Goal: Task Accomplishment & Management: Manage account settings

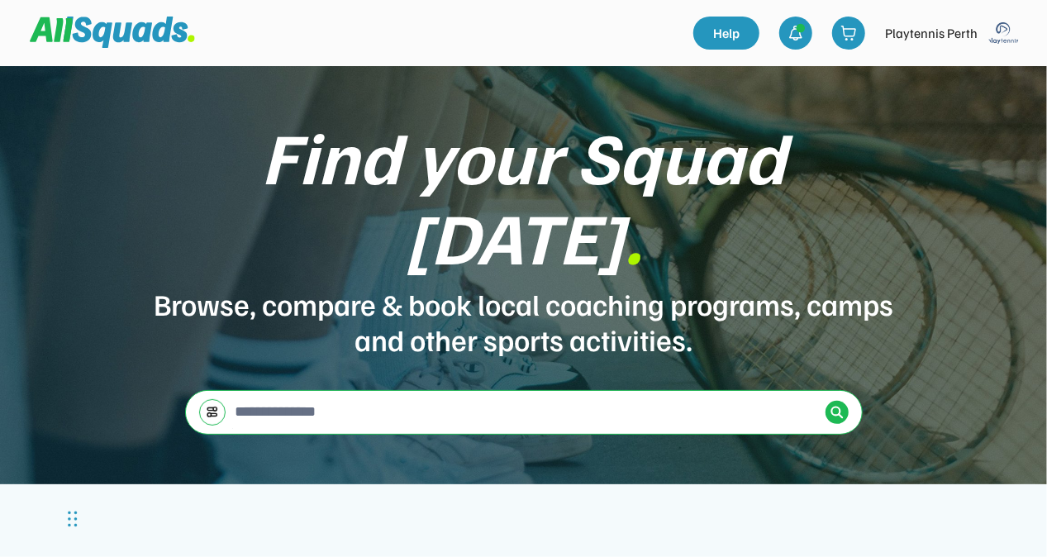
click at [1000, 36] on img at bounding box center [1004, 33] width 33 height 33
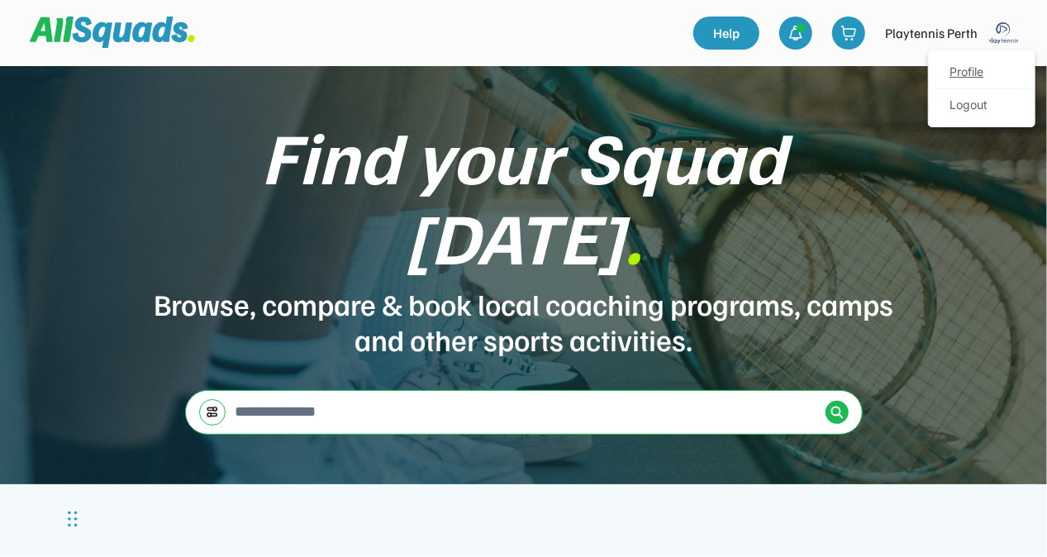
click at [965, 71] on link "Profile" at bounding box center [982, 72] width 98 height 33
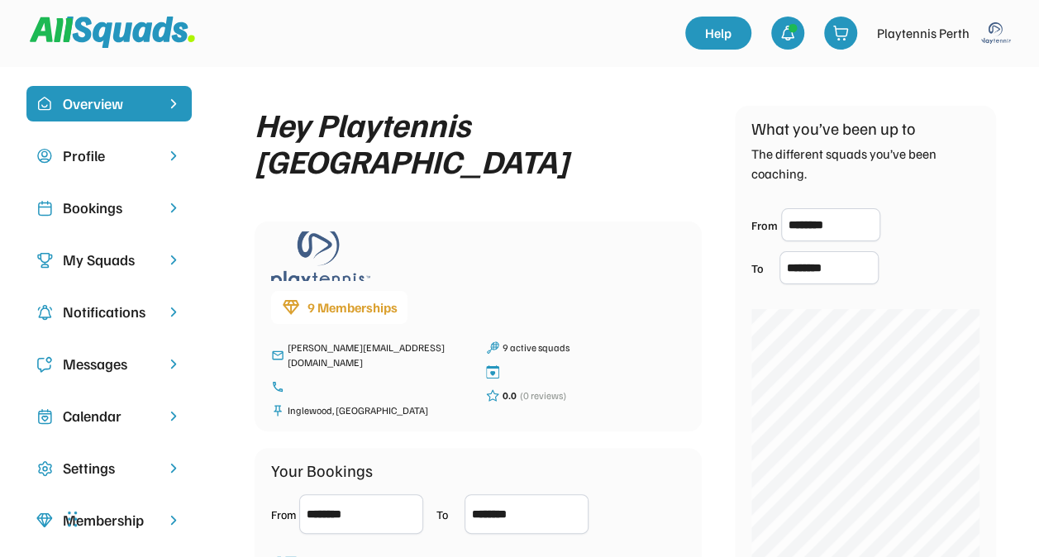
click at [112, 211] on div "Bookings" at bounding box center [109, 208] width 93 height 22
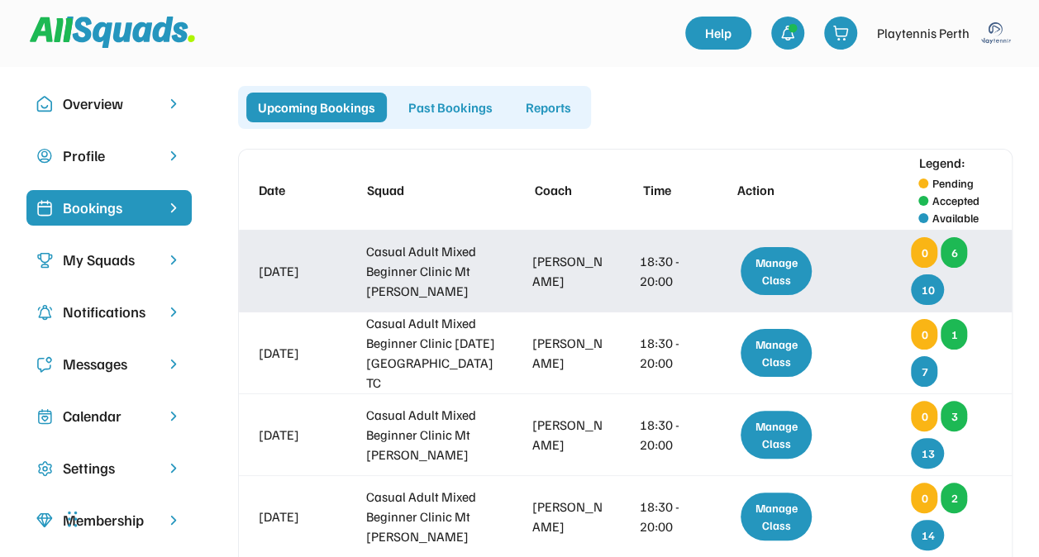
click at [771, 269] on div "Manage Class" at bounding box center [776, 271] width 71 height 48
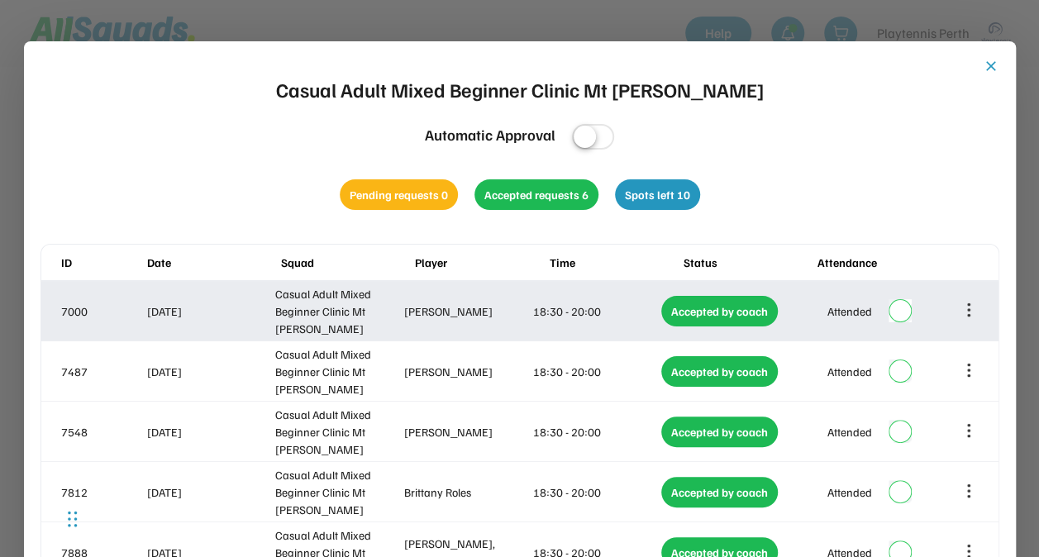
click at [969, 309] on icon at bounding box center [969, 310] width 0 height 11
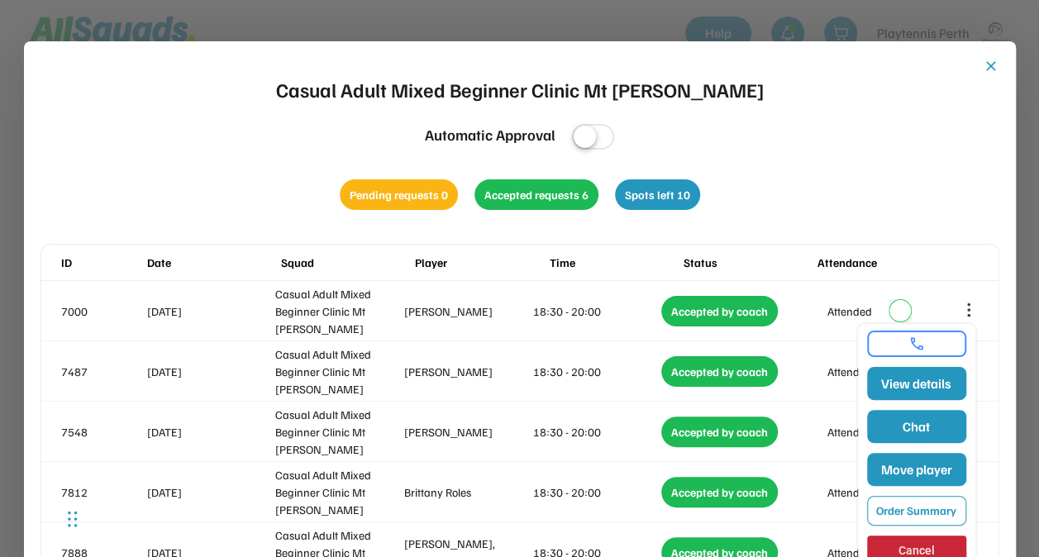
click at [921, 186] on div "close Casual Adult Mixed Beginner Clinic Mt [PERSON_NAME] Automatic Approval Pe…" at bounding box center [519, 345] width 959 height 574
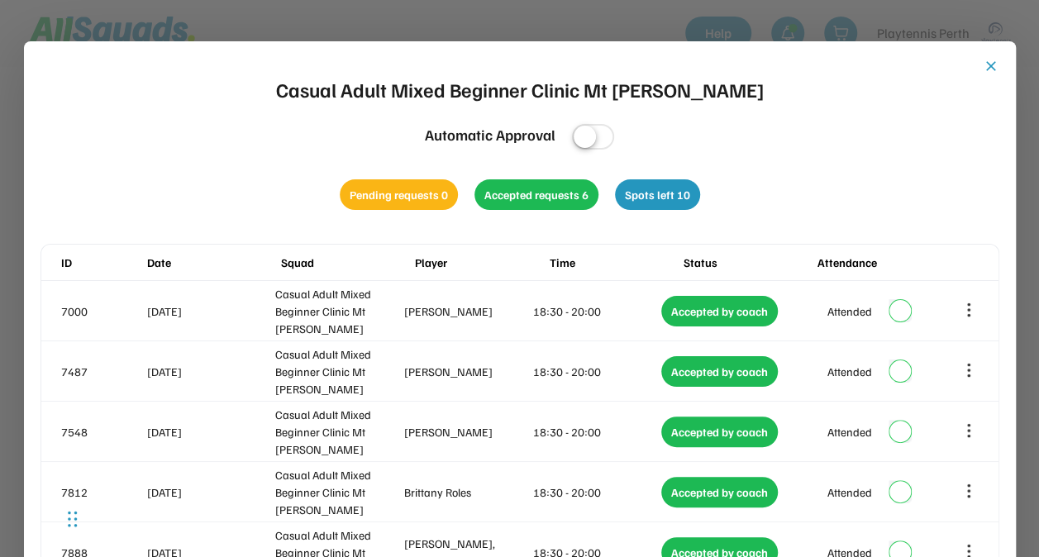
click at [986, 68] on button "close" at bounding box center [991, 66] width 17 height 17
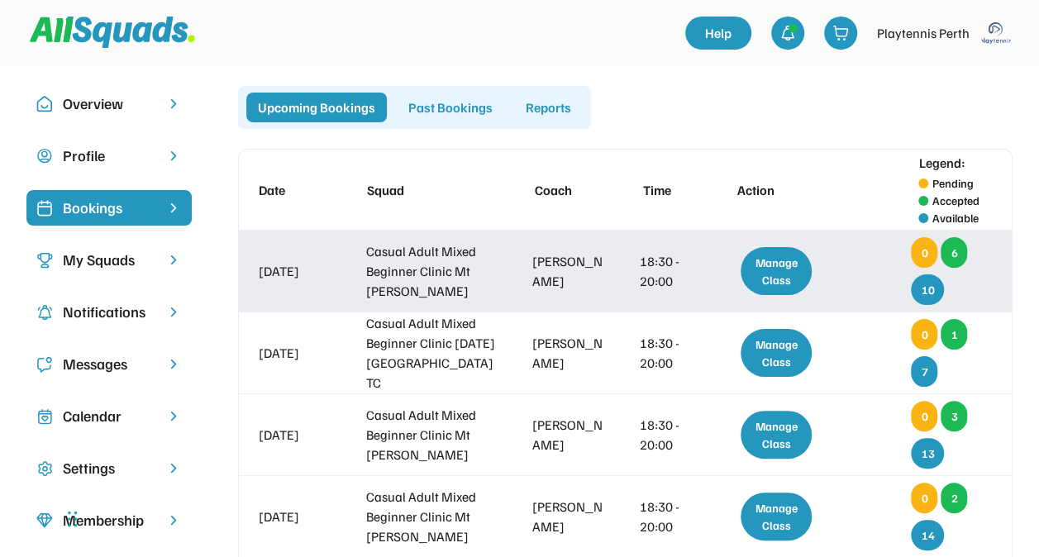
click at [461, 279] on div "Casual Adult Mixed Beginner Clinic Mt [PERSON_NAME]" at bounding box center [432, 271] width 132 height 60
click at [784, 266] on div "Manage Class" at bounding box center [776, 271] width 71 height 48
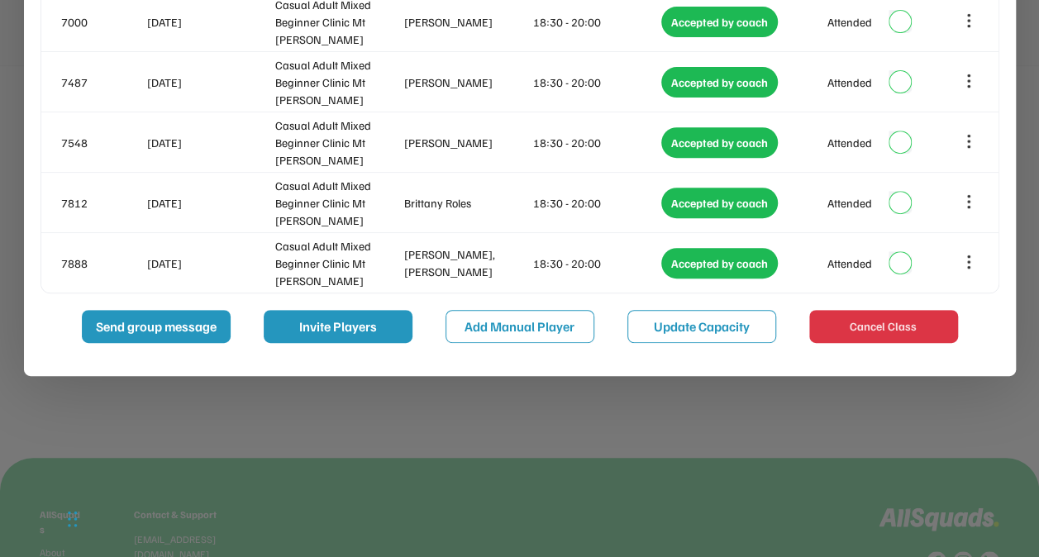
scroll to position [297, 0]
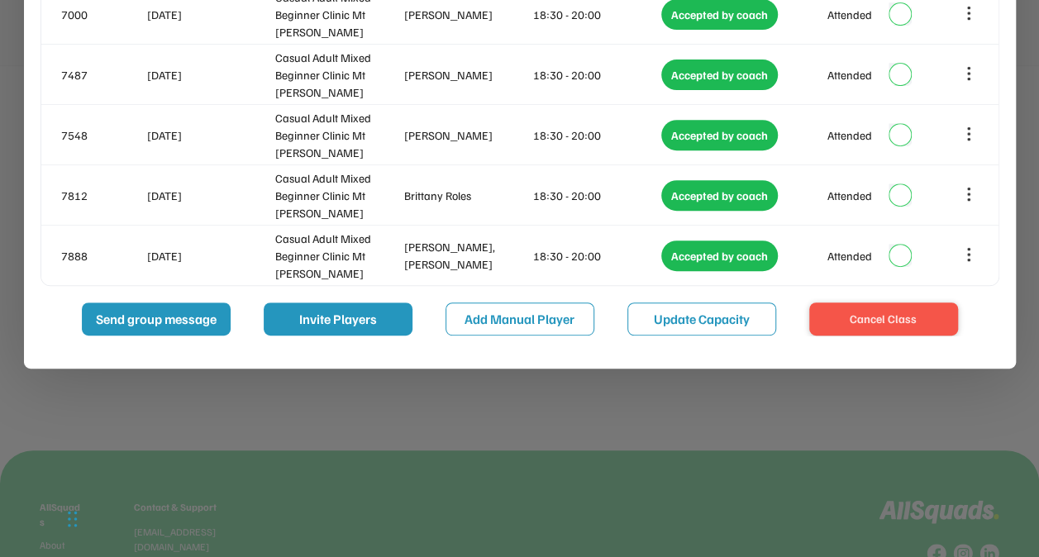
click at [909, 322] on button "Cancel Class" at bounding box center [883, 319] width 149 height 33
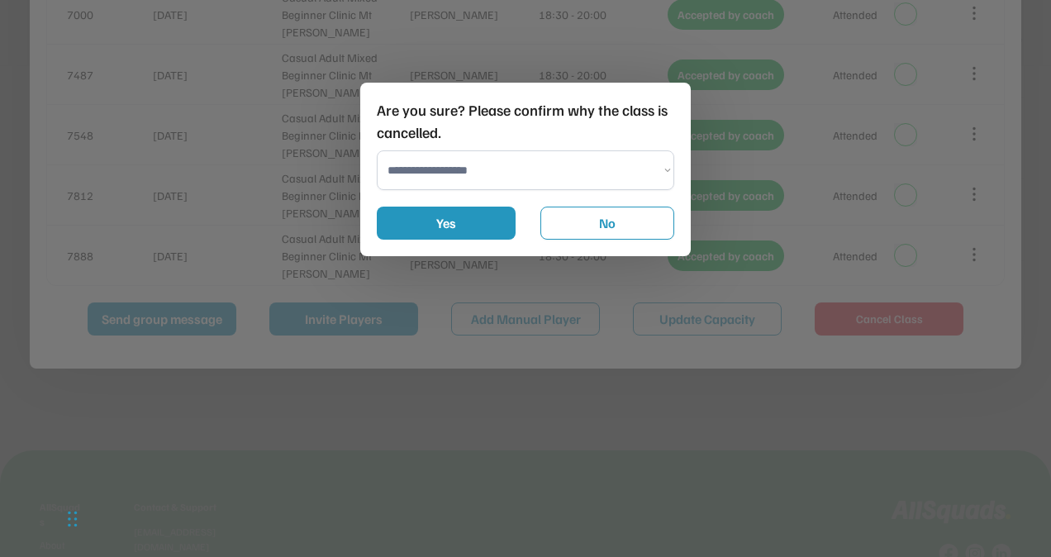
click at [518, 169] on select "**********" at bounding box center [526, 170] width 298 height 40
click at [377, 150] on select "**********" at bounding box center [526, 170] width 298 height 40
click at [473, 222] on button "Yes" at bounding box center [446, 223] width 139 height 33
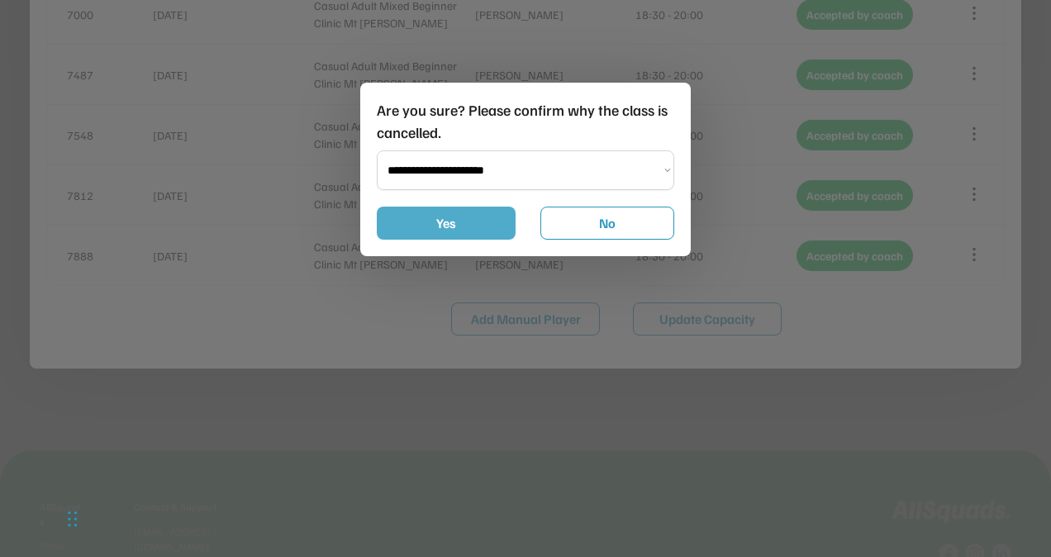
select select "**********"
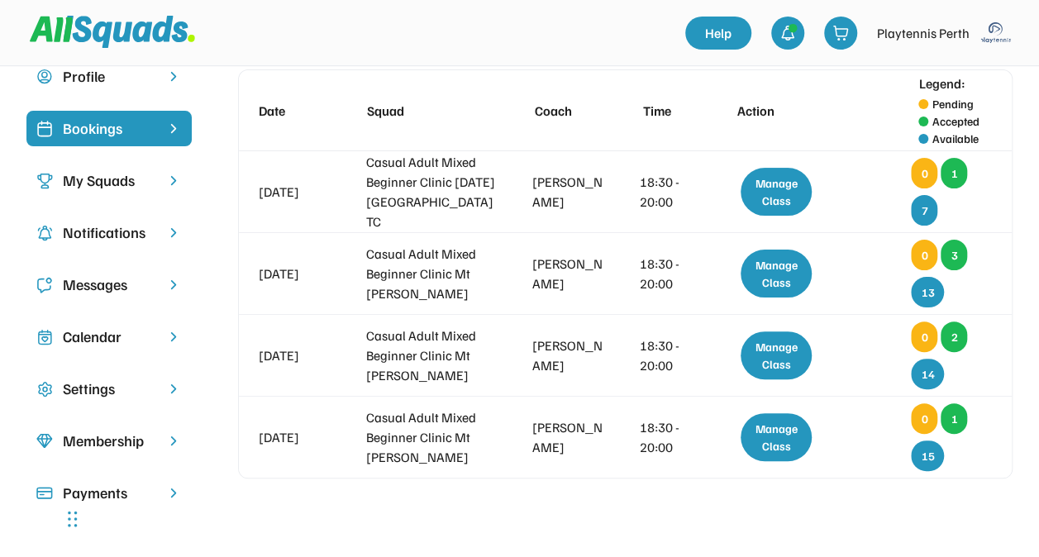
scroll to position [0, 0]
